Goal: Task Accomplishment & Management: Manage account settings

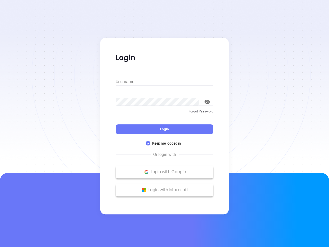
click at [164, 123] on div "Login" at bounding box center [165, 126] width 98 height 16
click at [164, 82] on input "Username" at bounding box center [165, 82] width 98 height 8
click at [207, 102] on icon "toggle password visibility" at bounding box center [207, 101] width 6 height 5
click at [164, 129] on span "Login" at bounding box center [164, 129] width 9 height 4
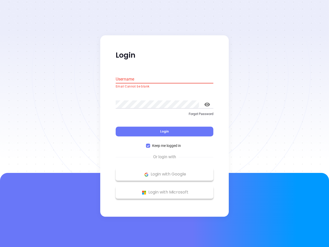
click at [164, 143] on span "Keep me logged in" at bounding box center [166, 146] width 33 height 6
click at [150, 144] on input "Keep me logged in" at bounding box center [148, 146] width 4 height 4
checkbox input "false"
click at [164, 172] on p "Login with Google" at bounding box center [164, 174] width 93 height 8
click at [164, 190] on p "Login with Microsoft" at bounding box center [164, 192] width 93 height 8
